Goal: Task Accomplishment & Management: Manage account settings

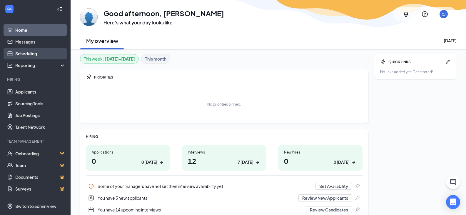
click at [39, 52] on link "Scheduling" at bounding box center [40, 54] width 50 height 12
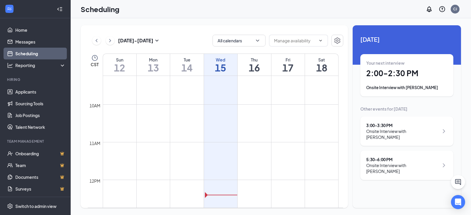
scroll to position [436, 0]
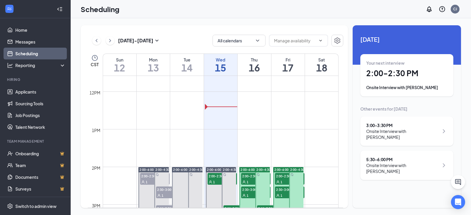
click at [385, 157] on div "5:30 - 6:00 PM" at bounding box center [402, 160] width 73 height 6
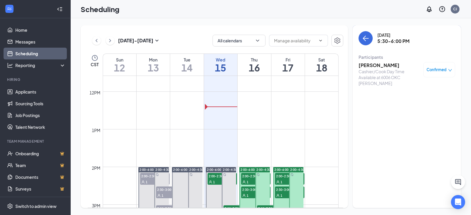
click at [376, 66] on h3 "[PERSON_NAME]" at bounding box center [389, 65] width 62 height 6
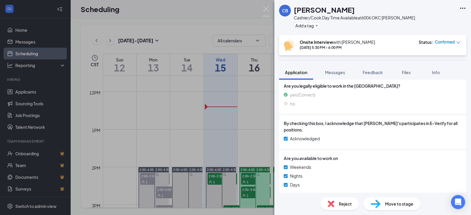
scroll to position [198, 0]
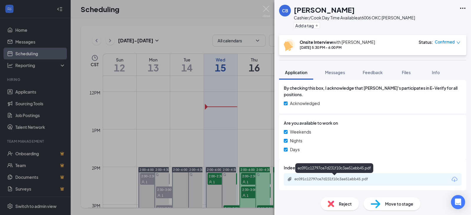
click at [344, 179] on div "ec091c12797ce7d231f10c3ae51ebb45.pdf" at bounding box center [335, 179] width 82 height 5
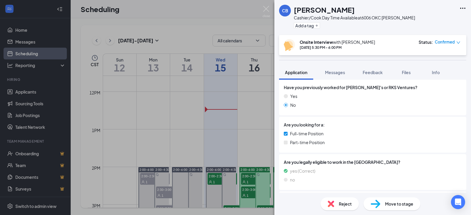
scroll to position [196, 0]
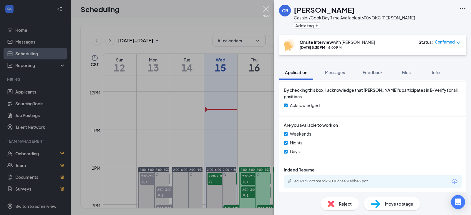
drag, startPoint x: 264, startPoint y: 9, endPoint x: 219, endPoint y: 60, distance: 67.7
click at [265, 9] on img at bounding box center [265, 11] width 7 height 11
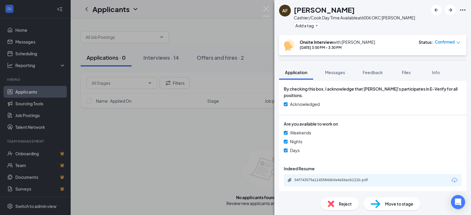
scroll to position [198, 0]
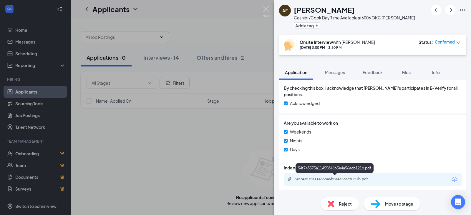
click at [322, 177] on div "54f743575a11455846b5e4a56acb121b.pdf" at bounding box center [335, 179] width 82 height 5
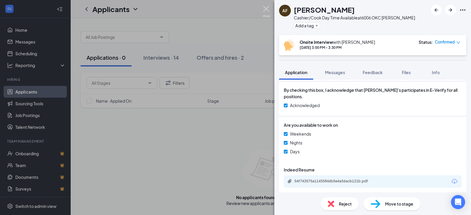
click at [265, 11] on img at bounding box center [265, 11] width 7 height 11
